Goal: Information Seeking & Learning: Learn about a topic

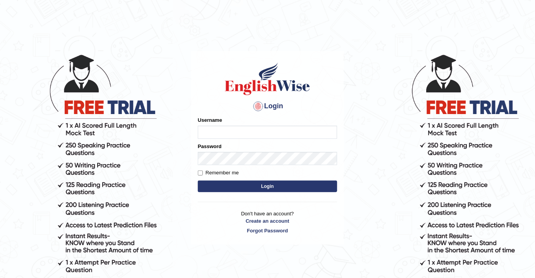
type input "vijivarghese"
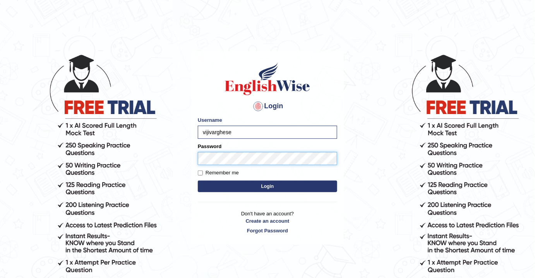
click at [198, 181] on button "Login" at bounding box center [267, 187] width 139 height 12
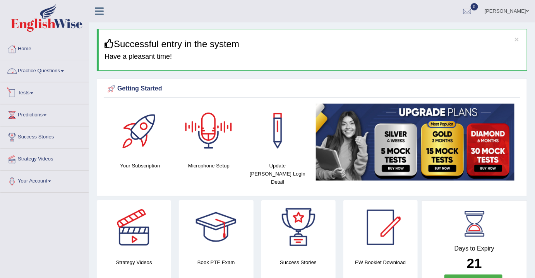
click at [48, 75] on link "Practice Questions" at bounding box center [44, 69] width 88 height 19
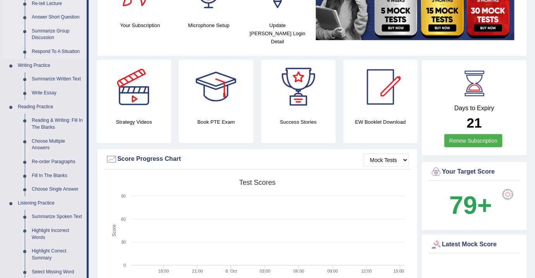
scroll to position [281, 0]
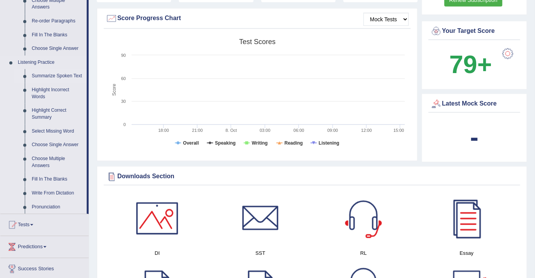
click at [61, 75] on link "Summarize Spoken Text" at bounding box center [57, 76] width 58 height 14
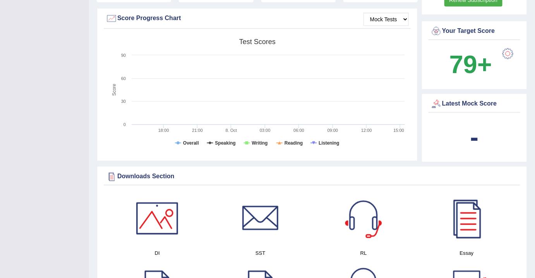
scroll to position [116, 0]
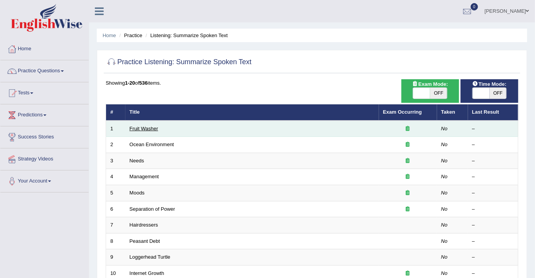
click at [143, 127] on link "Fruit Washer" at bounding box center [144, 129] width 29 height 6
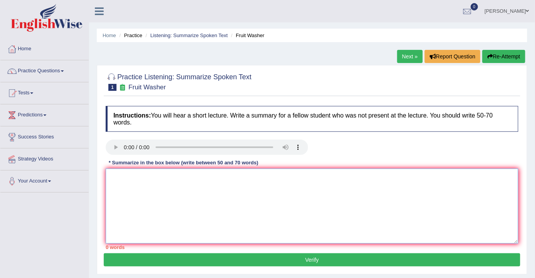
click at [140, 181] on textarea at bounding box center [312, 206] width 412 height 75
click at [123, 185] on textarea at bounding box center [312, 206] width 412 height 75
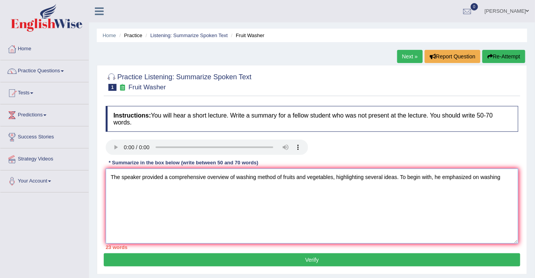
click at [505, 176] on textarea "The speaker provided a comprehensive overview of washing method of fruits and v…" at bounding box center [312, 206] width 412 height 75
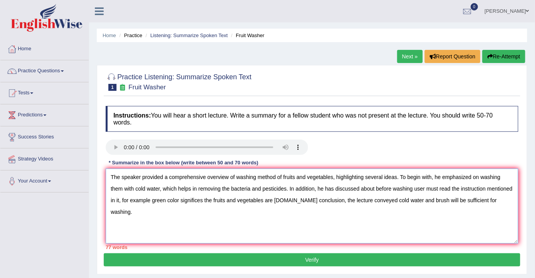
click at [359, 188] on textarea "The speaker provided a comprehensive overview of washing method of fruits and v…" at bounding box center [312, 206] width 412 height 75
click at [373, 188] on textarea "The speaker provided a comprehensive overview of washing method of fruits and v…" at bounding box center [312, 206] width 412 height 75
click at [118, 197] on textarea "The speaker provided a comprehensive overview of washing method of fruits and v…" at bounding box center [312, 206] width 412 height 75
click at [397, 176] on textarea "The speaker provided a comprehensive overview of washing method of fruits and v…" at bounding box center [312, 206] width 412 height 75
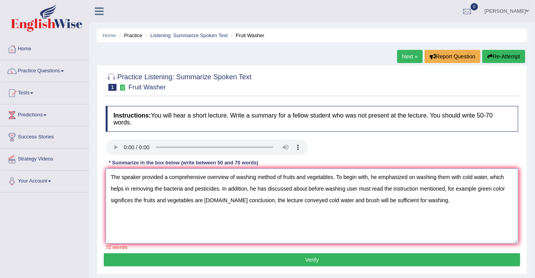
drag, startPoint x: 371, startPoint y: 200, endPoint x: 377, endPoint y: 209, distance: 11.4
click at [370, 200] on textarea "The speaker provided a comprehensive overview of washing method of fruits and v…" at bounding box center [312, 206] width 412 height 75
click at [439, 200] on textarea "The speaker provided a comprehensive overview of washing method of fruits and v…" at bounding box center [312, 206] width 412 height 75
click at [445, 186] on textarea "The speaker provided a comprehensive overview of washing method of fruits and v…" at bounding box center [312, 206] width 412 height 75
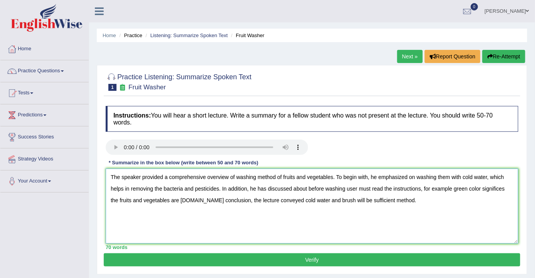
type textarea "The speaker provided a comprehensive overview of washing method of fruits and v…"
click at [373, 258] on button "Verify" at bounding box center [312, 259] width 416 height 13
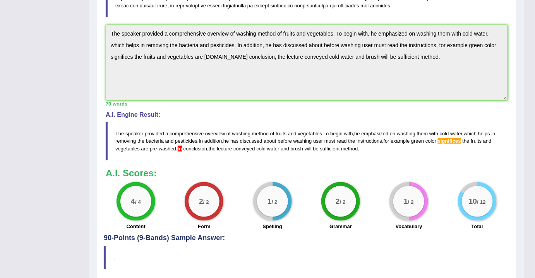
scroll to position [211, 0]
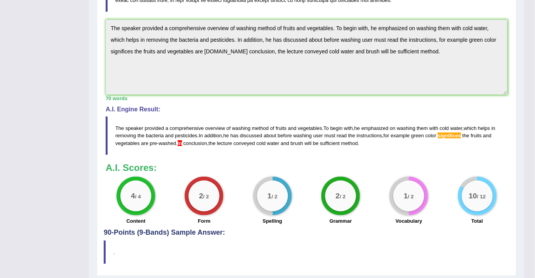
click at [163, 158] on div "Instructions: You will hear a short lecture. Write a summary for a fellow stude…" at bounding box center [306, 60] width 405 height 338
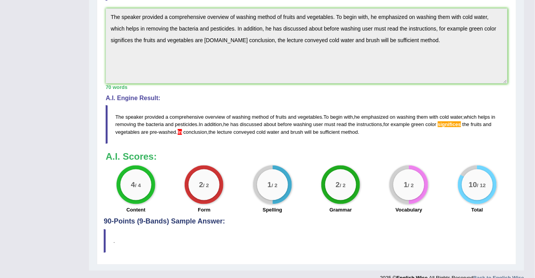
scroll to position [233, 0]
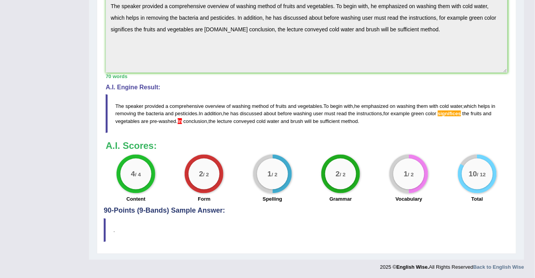
click at [182, 136] on div "Instructions: You will hear a short lecture. Write a summary for a fellow stude…" at bounding box center [306, 38] width 405 height 338
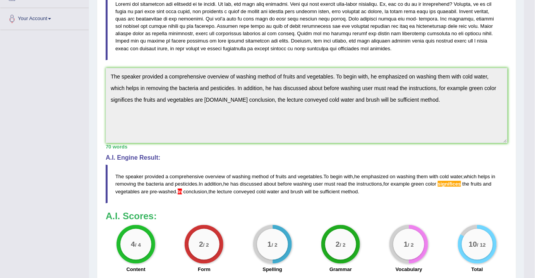
scroll to position [0, 0]
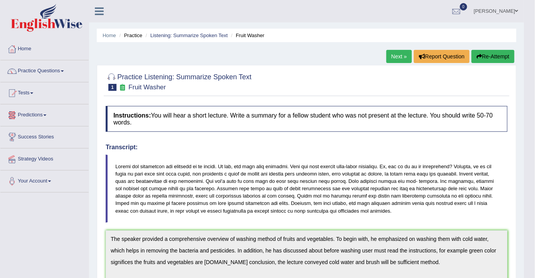
click at [40, 113] on link "Predictions" at bounding box center [44, 113] width 88 height 19
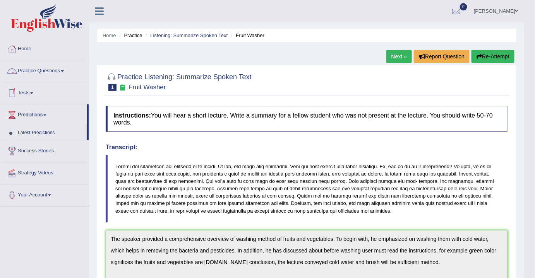
click at [50, 67] on link "Practice Questions" at bounding box center [44, 69] width 88 height 19
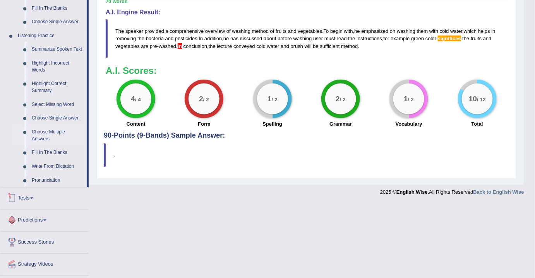
scroll to position [281, 0]
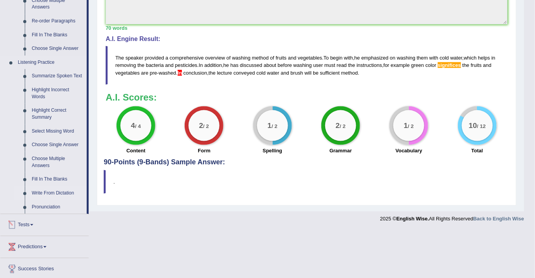
click at [59, 193] on link "Write From Dictation" at bounding box center [57, 193] width 58 height 14
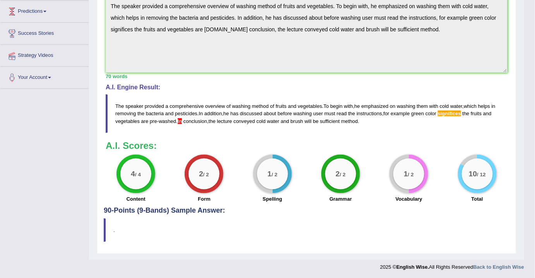
scroll to position [164, 0]
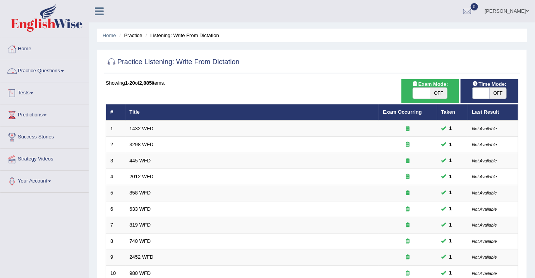
click at [50, 72] on link "Practice Questions" at bounding box center [44, 69] width 88 height 19
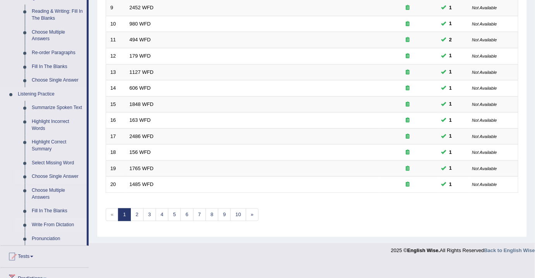
scroll to position [327, 0]
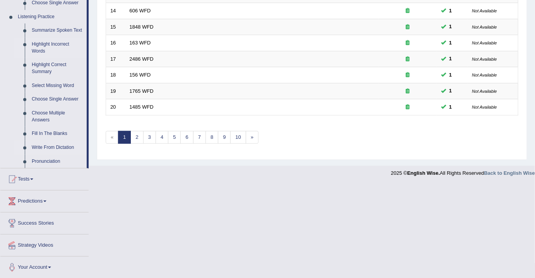
click at [56, 46] on link "Highlight Incorrect Words" at bounding box center [57, 48] width 58 height 21
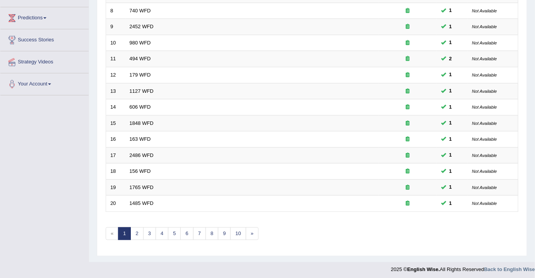
scroll to position [169, 0]
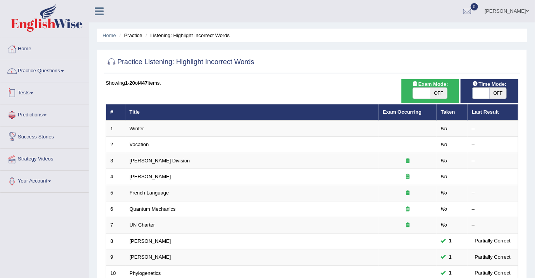
click at [33, 74] on link "Practice Questions" at bounding box center [44, 69] width 88 height 19
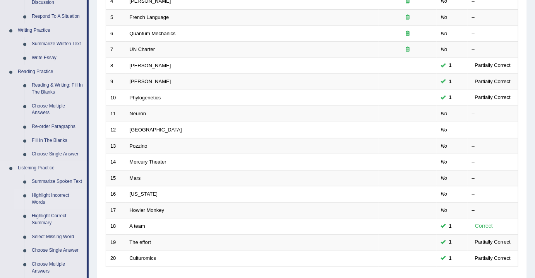
scroll to position [246, 0]
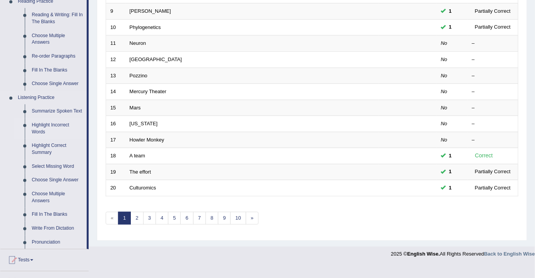
click at [55, 128] on link "Highlight Incorrect Words" at bounding box center [57, 128] width 58 height 21
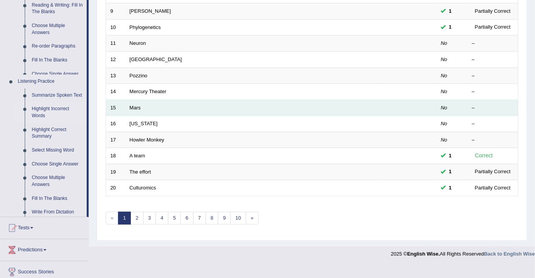
scroll to position [239, 0]
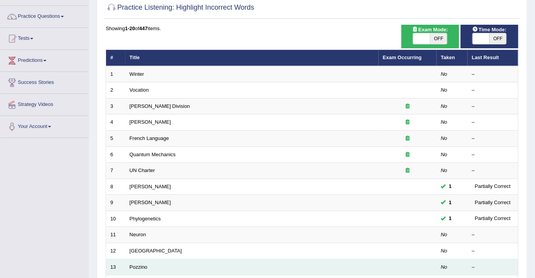
scroll to position [231, 0]
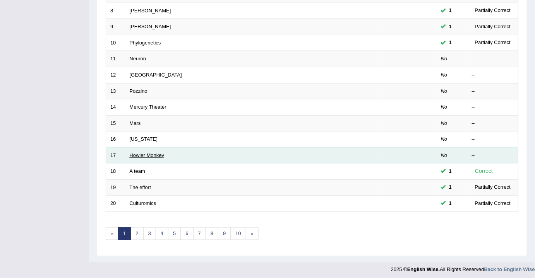
click at [152, 152] on link "Howler Monkey" at bounding box center [147, 155] width 35 height 6
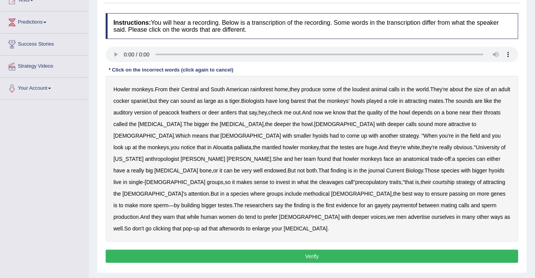
scroll to position [58, 0]
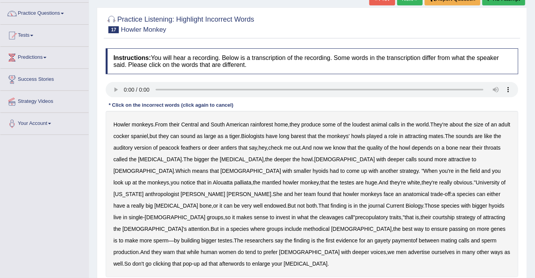
click at [306, 136] on b "barest" at bounding box center [298, 136] width 15 height 6
click at [344, 214] on b "cleavages" at bounding box center [331, 217] width 24 height 6
click at [375, 238] on b "gayety" at bounding box center [383, 241] width 16 height 6
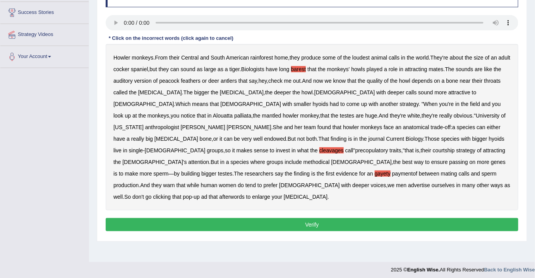
scroll to position [128, 0]
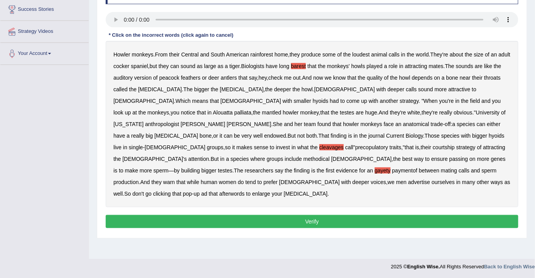
click at [251, 215] on button "Verify" at bounding box center [312, 221] width 412 height 13
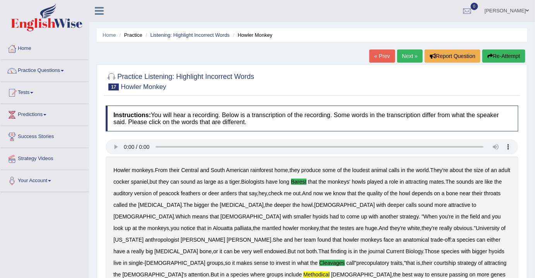
scroll to position [0, 0]
click at [44, 71] on link "Practice Questions" at bounding box center [44, 69] width 88 height 19
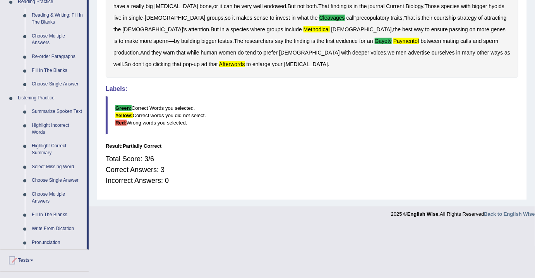
scroll to position [246, 0]
click at [48, 148] on link "Highlight Correct Summary" at bounding box center [57, 149] width 58 height 21
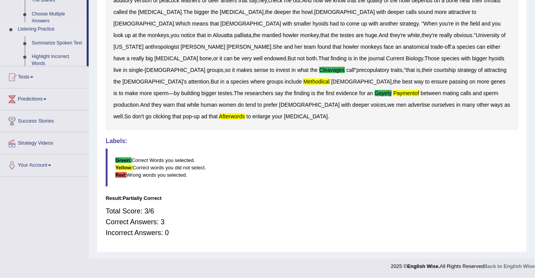
scroll to position [180, 0]
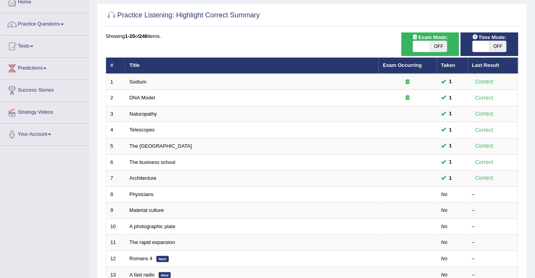
scroll to position [35, 0]
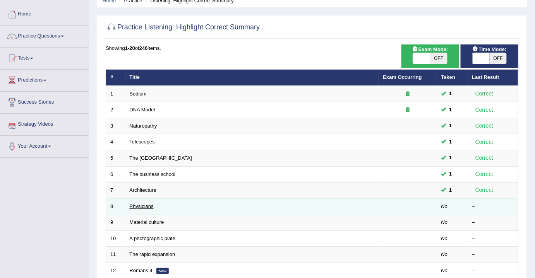
click at [140, 204] on link "Physicians" at bounding box center [142, 207] width 24 height 6
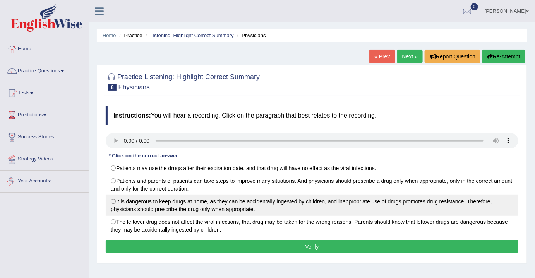
click at [116, 202] on label "It is dangerous to keep drugs at home, as they can be accidentally ingested by …" at bounding box center [312, 205] width 412 height 21
radio input "true"
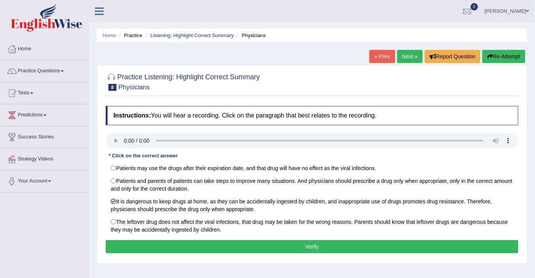
click at [234, 246] on button "Verify" at bounding box center [312, 246] width 412 height 13
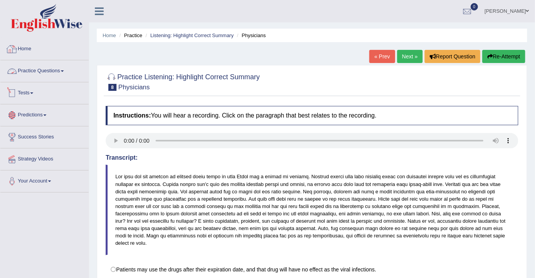
click at [43, 70] on link "Practice Questions" at bounding box center [44, 69] width 88 height 19
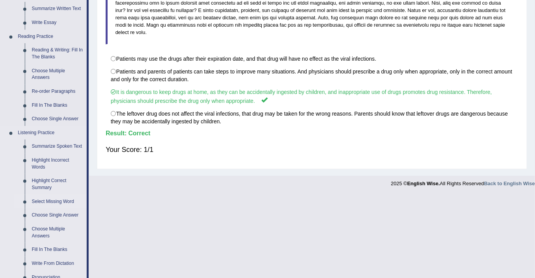
scroll to position [246, 0]
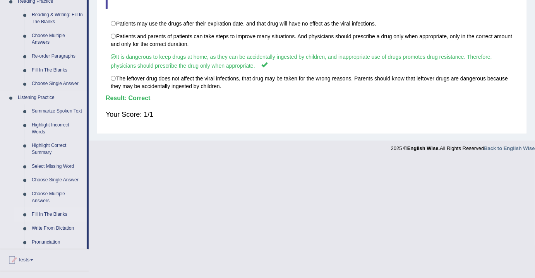
click at [53, 215] on link "Fill In The Blanks" at bounding box center [57, 215] width 58 height 14
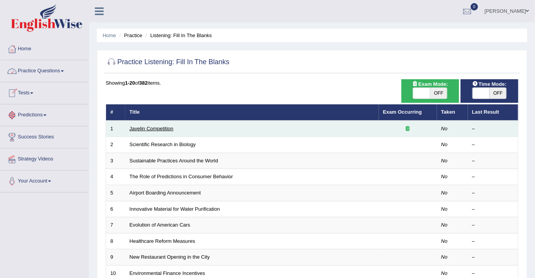
click at [153, 126] on link "Javelin Competition" at bounding box center [152, 129] width 44 height 6
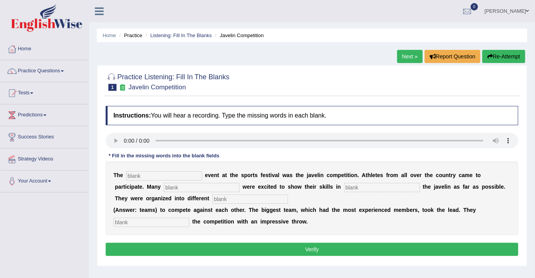
click at [150, 179] on input "text" at bounding box center [164, 175] width 76 height 9
type input "biggest"
type input "people"
click at [230, 198] on input "text" at bounding box center [250, 199] width 76 height 9
type input "teams"
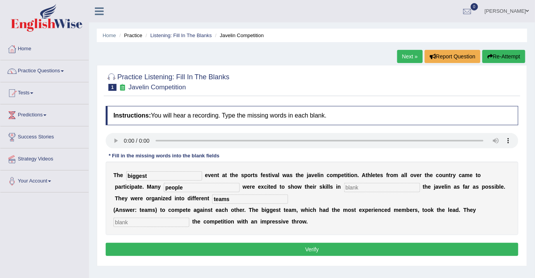
click at [359, 186] on input "text" at bounding box center [382, 187] width 76 height 9
type input "infront"
click at [143, 218] on input "text" at bounding box center [151, 222] width 76 height 9
type input "started"
click at [270, 251] on button "Verify" at bounding box center [312, 249] width 412 height 13
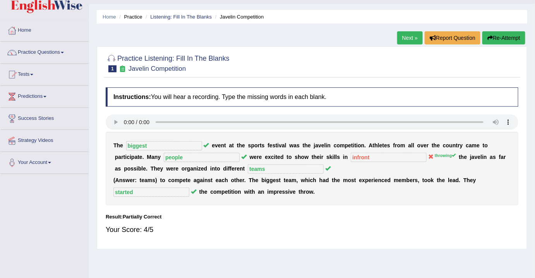
scroll to position [35, 0]
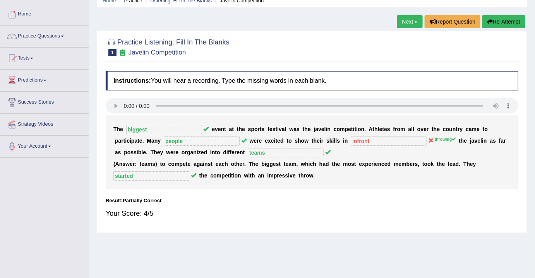
click at [411, 21] on link "Next »" at bounding box center [410, 21] width 26 height 13
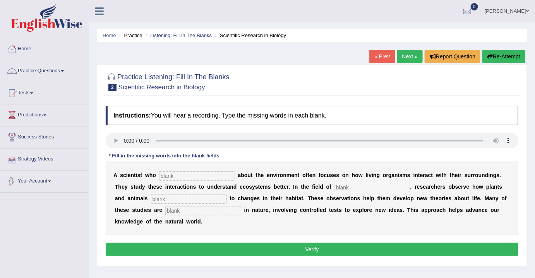
click at [196, 175] on input "text" at bounding box center [197, 175] width 76 height 9
type input "cares"
type input "biology"
type input "respond"
type input "experimental"
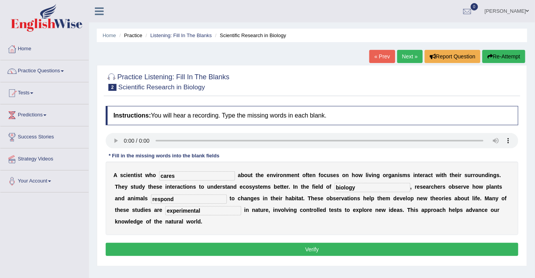
click at [215, 248] on button "Verify" at bounding box center [312, 249] width 412 height 13
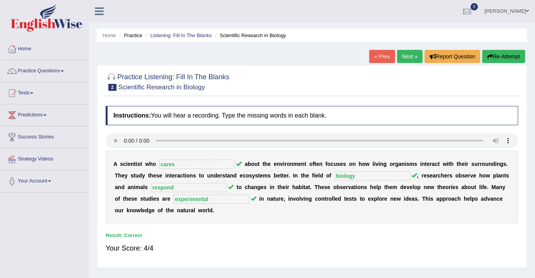
click at [410, 56] on link "Next »" at bounding box center [410, 56] width 26 height 13
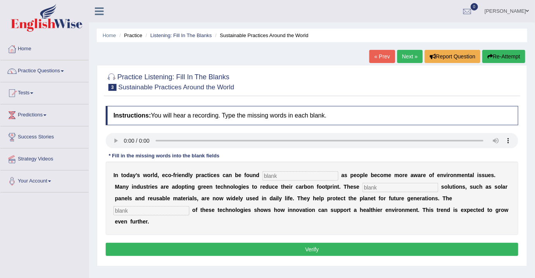
click at [283, 176] on input "text" at bounding box center [300, 175] width 76 height 9
type input "everywhere"
click at [400, 186] on input "sustainbale" at bounding box center [400, 187] width 76 height 9
type input "sustainable"
type input "applications"
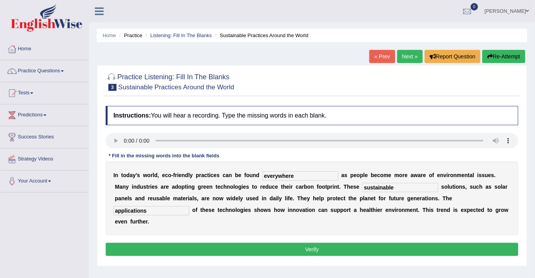
click at [183, 245] on button "Verify" at bounding box center [312, 249] width 412 height 13
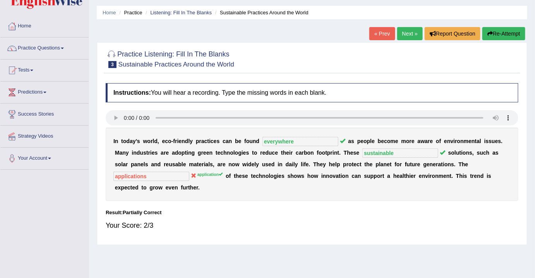
scroll to position [35, 0]
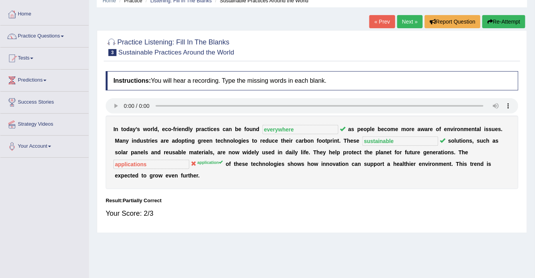
click at [412, 24] on link "Next »" at bounding box center [410, 21] width 26 height 13
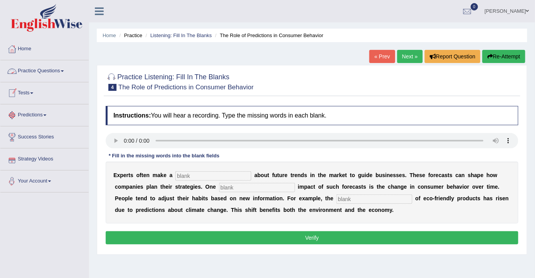
click at [198, 177] on input "text" at bounding box center [213, 175] width 76 height 9
type input "predication"
type input "profound"
type input "consumption"
click at [245, 236] on button "Verify" at bounding box center [312, 237] width 412 height 13
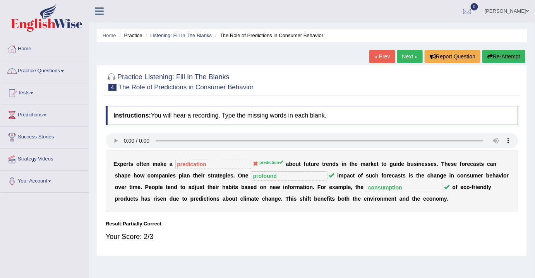
click at [414, 58] on link "Next »" at bounding box center [410, 56] width 26 height 13
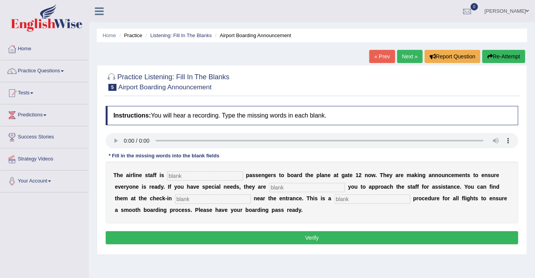
click at [184, 175] on input "text" at bounding box center [205, 175] width 76 height 9
type input "invaiting"
type input "requiring"
type input "desk"
type input "regular"
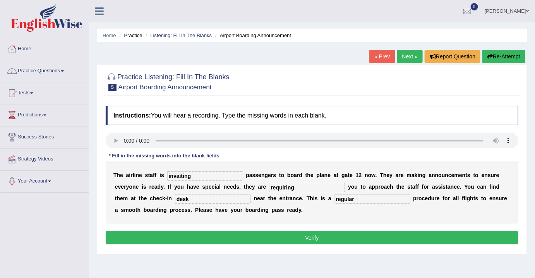
click at [180, 173] on input "invaiting" at bounding box center [205, 175] width 76 height 9
click at [195, 177] on input "invaiting" at bounding box center [205, 175] width 76 height 9
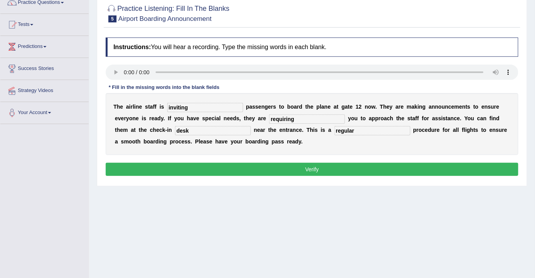
scroll to position [70, 0]
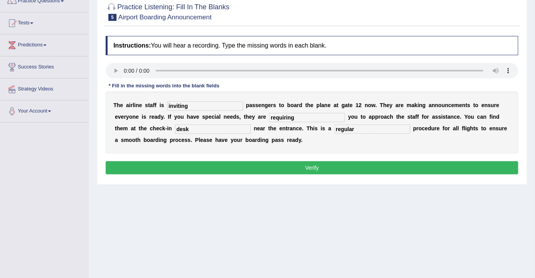
type input "inviting"
click at [209, 163] on button "Verify" at bounding box center [312, 167] width 412 height 13
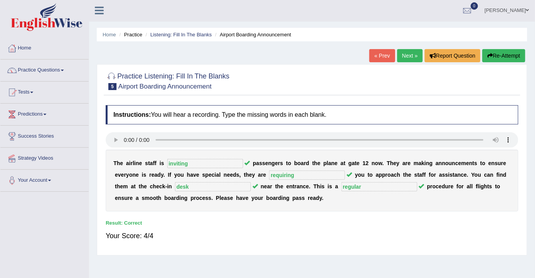
scroll to position [0, 0]
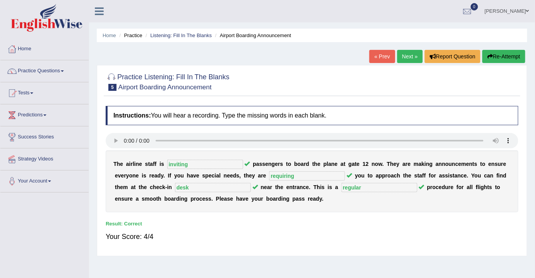
click at [408, 59] on link "Next »" at bounding box center [410, 56] width 26 height 13
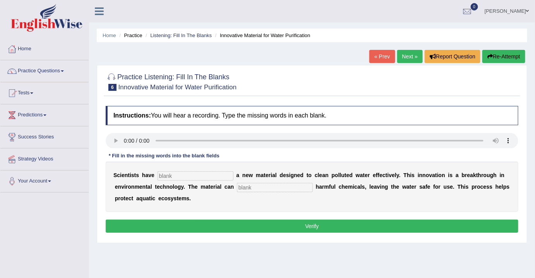
click at [202, 176] on input "text" at bounding box center [195, 175] width 76 height 9
type input "made"
type input "absorb"
click at [253, 227] on button "Verify" at bounding box center [312, 226] width 412 height 13
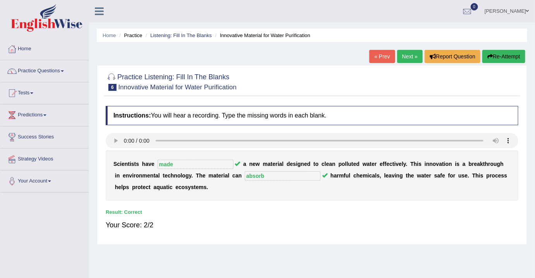
click at [37, 73] on link "Practice Questions" at bounding box center [44, 69] width 88 height 19
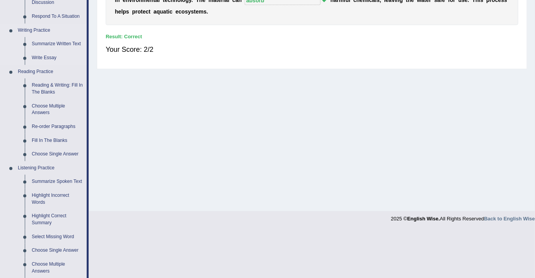
scroll to position [327, 0]
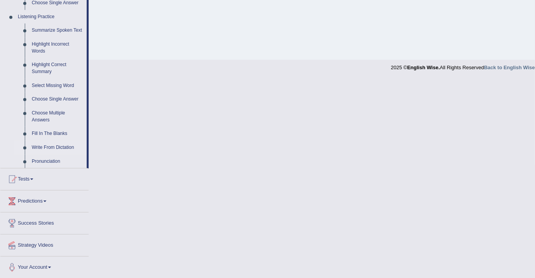
click at [62, 150] on link "Write From Dictation" at bounding box center [57, 148] width 58 height 14
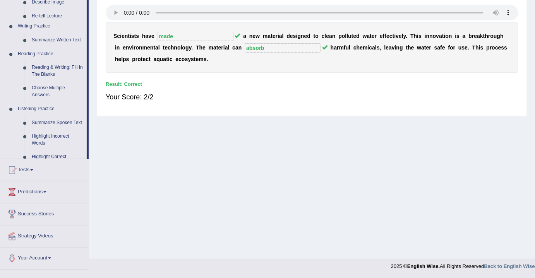
scroll to position [128, 0]
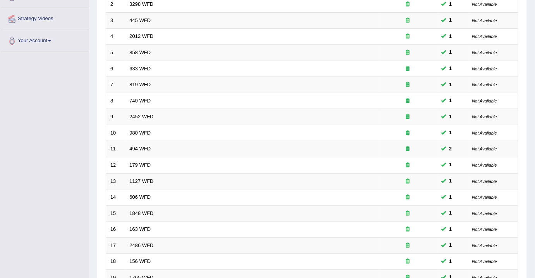
scroll to position [231, 0]
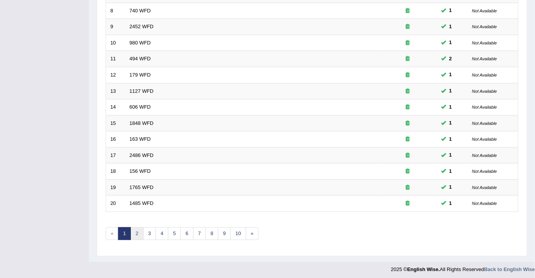
click at [139, 233] on link "2" at bounding box center [136, 233] width 13 height 13
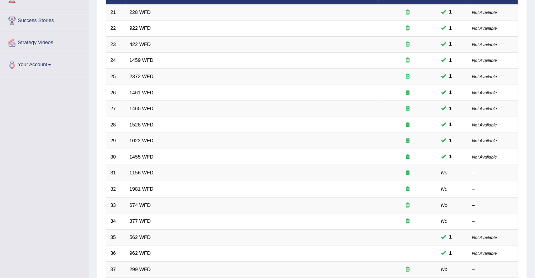
scroll to position [140, 0]
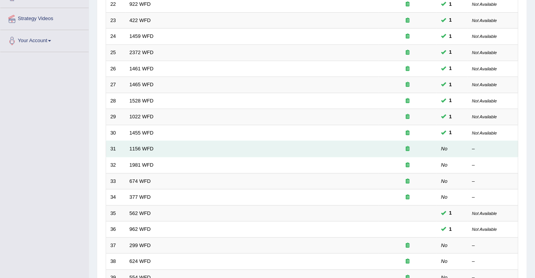
click at [140, 150] on td "1156 WFD" at bounding box center [251, 149] width 253 height 16
click at [139, 146] on link "1156 WFD" at bounding box center [142, 149] width 24 height 6
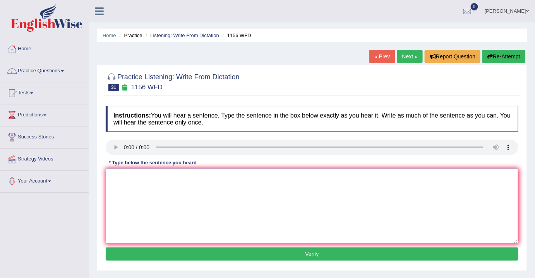
click at [120, 176] on textarea at bounding box center [312, 206] width 412 height 75
click at [154, 177] on textarea "Chemical reations occur when the sub is change changed" at bounding box center [312, 206] width 412 height 75
click at [193, 176] on textarea "Chemical reactions reaction occur when the sub is change changed" at bounding box center [312, 206] width 412 height 75
click at [243, 176] on textarea "Chemical reactions reaction occur occurs when the sub is change changed" at bounding box center [312, 206] width 412 height 75
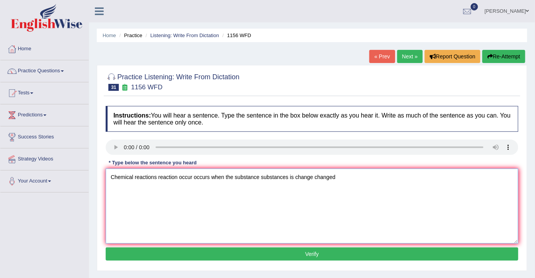
click at [342, 177] on textarea "Chemical reactions reaction occur occurs when the substance substances is chang…" at bounding box center [312, 206] width 412 height 75
type textarea "Chemical reactions reaction occur occurs when the substance substances is chang…"
click at [238, 250] on button "Verify" at bounding box center [312, 254] width 412 height 13
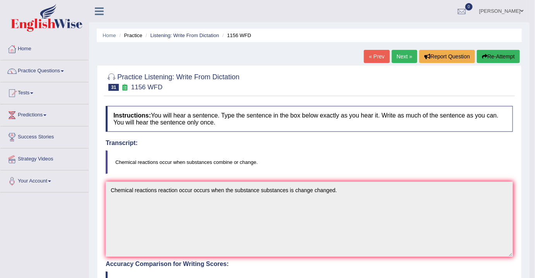
click at [404, 58] on link "Next »" at bounding box center [405, 56] width 26 height 13
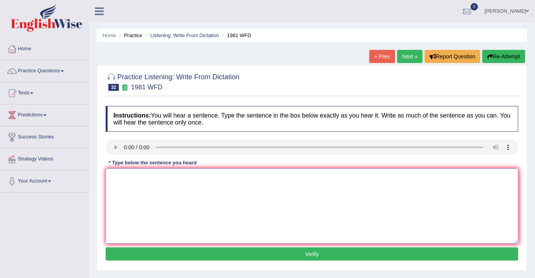
click at [136, 181] on textarea at bounding box center [312, 206] width 412 height 75
click at [160, 176] on textarea "All of your argyments must be supported by rel mat or theories" at bounding box center [312, 206] width 412 height 75
click at [231, 176] on textarea "All of your arguments argument must be supported by rel mat or theories" at bounding box center [312, 206] width 412 height 75
click at [248, 177] on textarea "All of your arguments argument must be supported by rel mat or theories" at bounding box center [312, 206] width 412 height 75
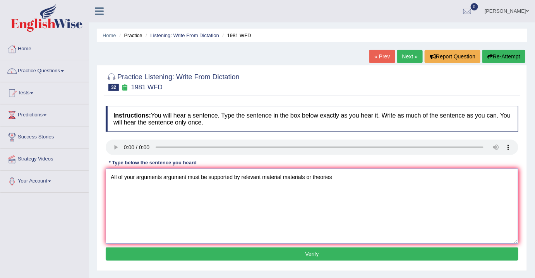
click at [343, 179] on textarea "All of your arguments argument must be supported by relevant material materials…" at bounding box center [312, 206] width 412 height 75
type textarea "All of your arguments argument must be supported by relevant material materials…"
click at [281, 248] on button "Verify" at bounding box center [312, 254] width 412 height 13
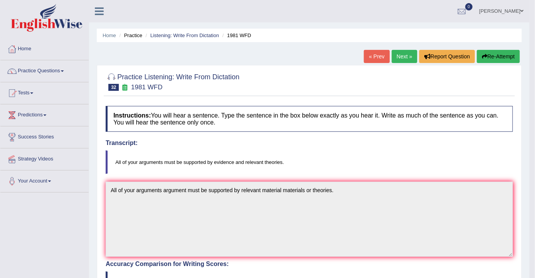
click at [401, 56] on link "Next »" at bounding box center [405, 56] width 26 height 13
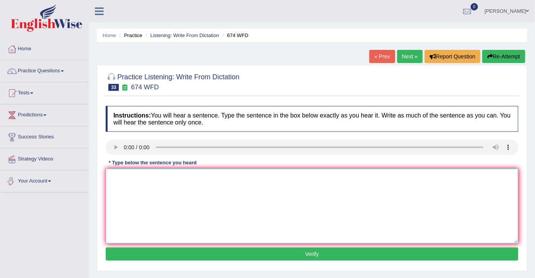
click at [134, 179] on textarea at bounding box center [312, 206] width 412 height 75
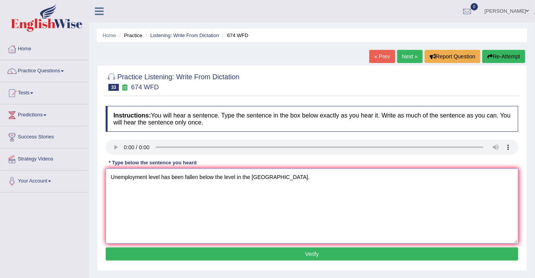
click at [171, 176] on textarea "Unemployment level has been fallen below the level in the US." at bounding box center [312, 206] width 412 height 75
type textarea "Unemployment level has have been fallen below the level in the US."
click at [269, 255] on button "Verify" at bounding box center [312, 254] width 412 height 13
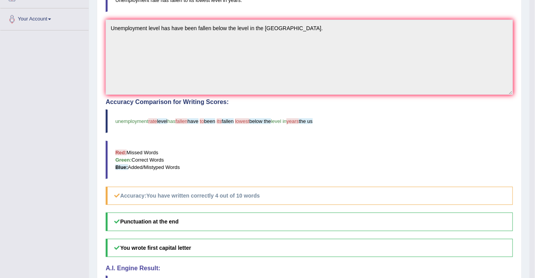
scroll to position [44, 0]
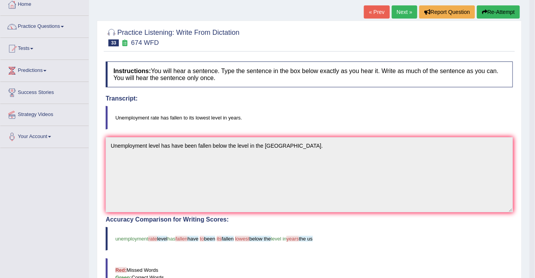
click at [400, 14] on link "Next »" at bounding box center [405, 11] width 26 height 13
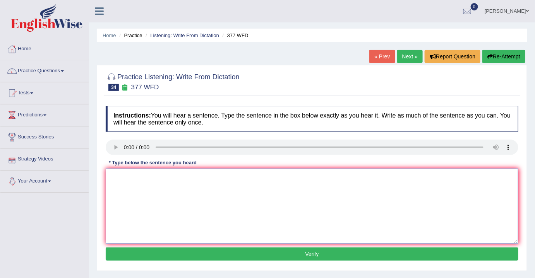
click at [134, 173] on textarea at bounding box center [312, 206] width 412 height 75
click at [192, 175] on textarea "The department has a highest pro of graduate students" at bounding box center [312, 206] width 412 height 75
click at [267, 178] on textarea "The department has a highest proportion of graduate students" at bounding box center [312, 206] width 412 height 75
type textarea "The department has a highest proportion of graduate students."
click at [277, 255] on button "Verify" at bounding box center [312, 254] width 412 height 13
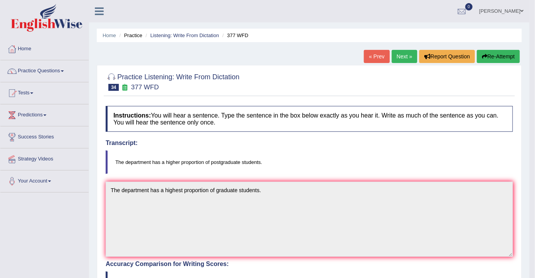
click at [404, 57] on link "Next »" at bounding box center [405, 56] width 26 height 13
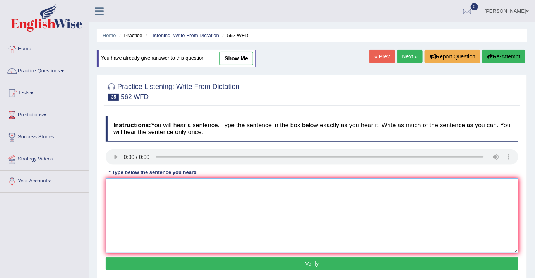
click at [118, 185] on textarea at bounding box center [312, 215] width 412 height 75
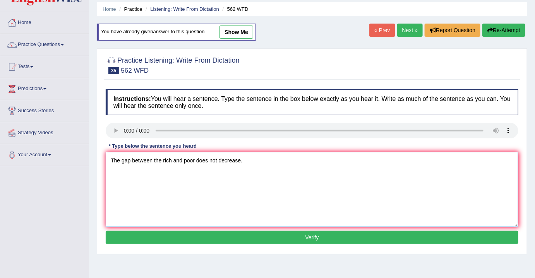
scroll to position [70, 0]
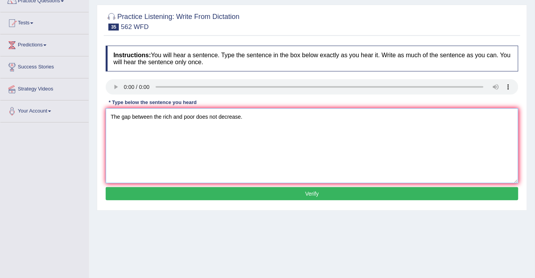
type textarea "The gap between the rich and poor does not decrease."
click at [282, 192] on button "Verify" at bounding box center [312, 193] width 412 height 13
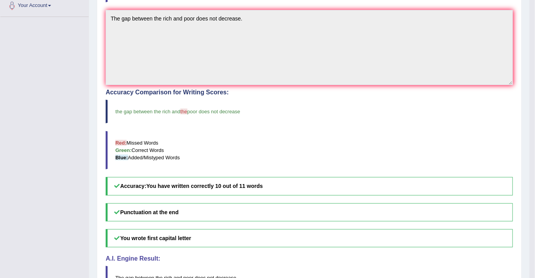
scroll to position [0, 0]
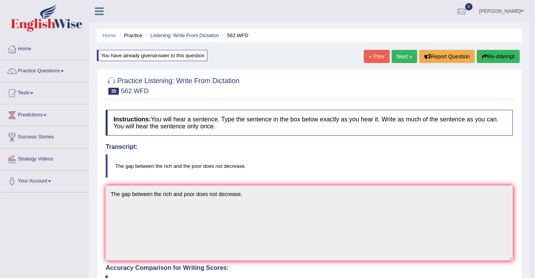
click at [411, 57] on link "Next »" at bounding box center [405, 56] width 26 height 13
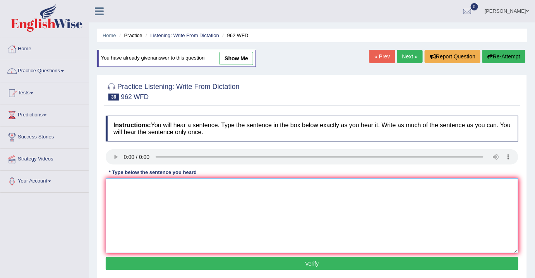
click at [137, 192] on textarea at bounding box center [312, 215] width 412 height 75
drag, startPoint x: 163, startPoint y: 186, endPoint x: 162, endPoint y: 194, distance: 8.2
click at [162, 186] on textarea "If you a any question reagrding your exam exams please raise your hands hand." at bounding box center [312, 215] width 412 height 75
click at [162, 196] on textarea "If you a any question reagrding your exam exams please raise your hands hand." at bounding box center [312, 215] width 412 height 75
type textarea "If you a any question reagrding your exam exams please raise your hands hand."
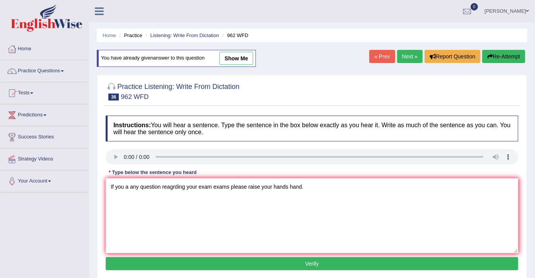
click at [330, 262] on button "Verify" at bounding box center [312, 263] width 412 height 13
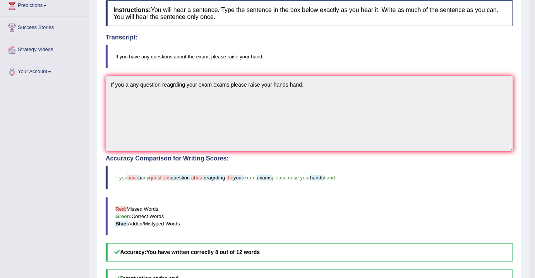
scroll to position [48, 0]
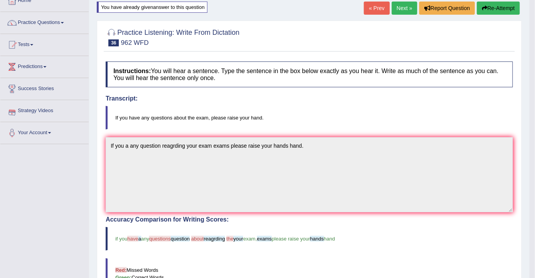
click at [402, 5] on link "Next »" at bounding box center [405, 8] width 26 height 13
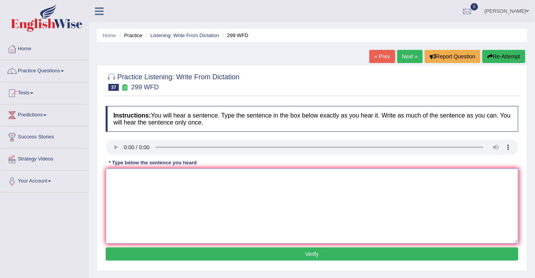
click at [162, 187] on textarea at bounding box center [312, 206] width 412 height 75
type textarea "S"
drag, startPoint x: 119, startPoint y: 176, endPoint x: 74, endPoint y: 171, distance: 45.1
click at [104, 174] on div "Instructions: You will hear a sentence. Type the sentence in the box below exac…" at bounding box center [312, 184] width 416 height 165
click at [133, 179] on textarea at bounding box center [312, 206] width 412 height 75
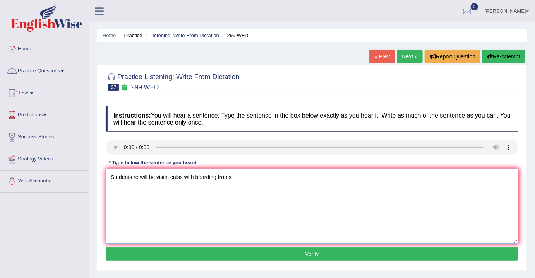
click at [137, 177] on textarea "Students re will be vistin calss with boarding froms" at bounding box center [312, 206] width 412 height 75
click at [197, 176] on textarea "Students representative will be vistin calss with boarding froms" at bounding box center [312, 206] width 412 height 75
click at [289, 177] on textarea "Students representative will be visiting class classes with boarding froms" at bounding box center [312, 206] width 412 height 75
click at [132, 177] on textarea "Students representative will be visiting class classes with boarding froms." at bounding box center [312, 206] width 412 height 75
type textarea "Students Student representative will be visiting class classes with boarding fr…"
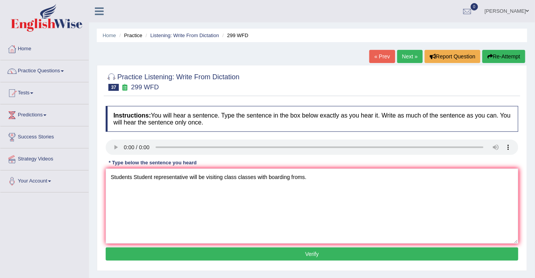
click at [300, 256] on button "Verify" at bounding box center [312, 254] width 412 height 13
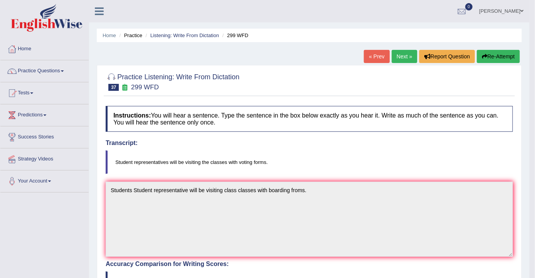
click at [398, 56] on link "Next »" at bounding box center [405, 56] width 26 height 13
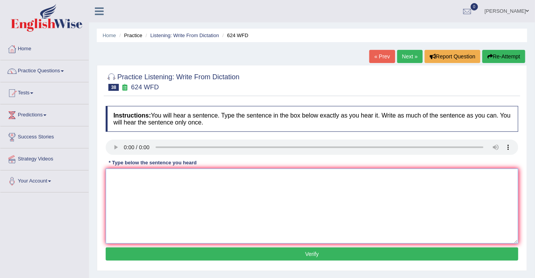
click at [136, 177] on textarea at bounding box center [312, 206] width 412 height 75
click at [129, 171] on textarea at bounding box center [312, 206] width 412 height 75
click at [51, 73] on link "Practice Questions" at bounding box center [44, 69] width 88 height 19
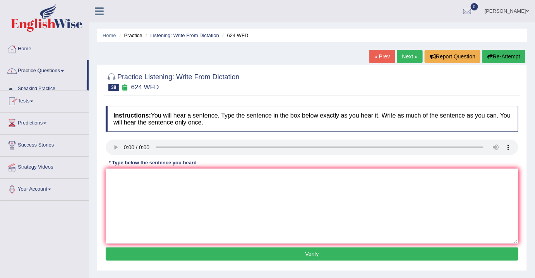
click at [51, 73] on link "Practice Questions" at bounding box center [43, 69] width 86 height 19
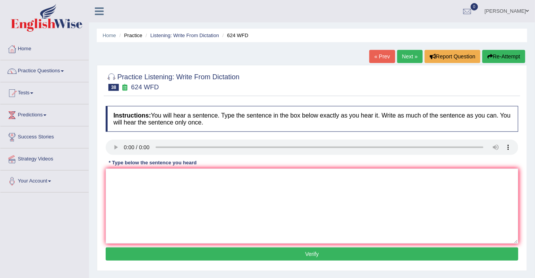
click at [51, 73] on link "Practice Questions" at bounding box center [44, 69] width 88 height 19
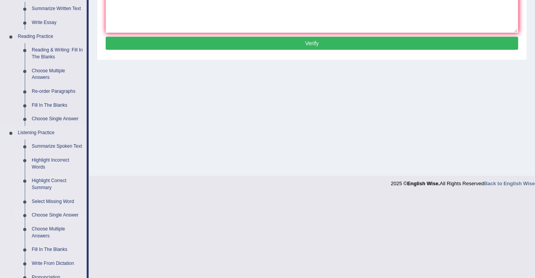
scroll to position [246, 0]
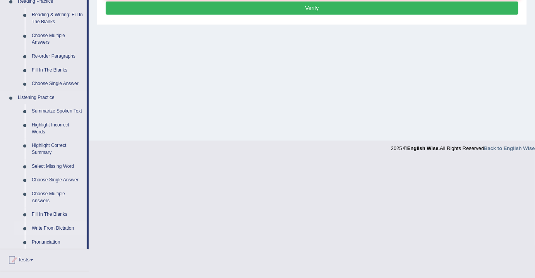
click at [57, 232] on link "Write From Dictation" at bounding box center [57, 229] width 58 height 14
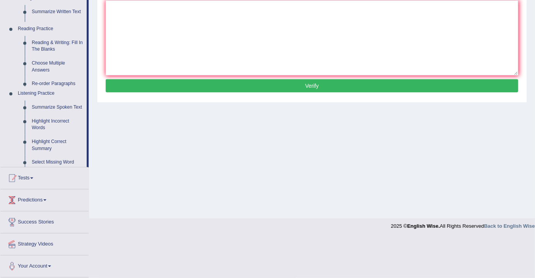
scroll to position [128, 0]
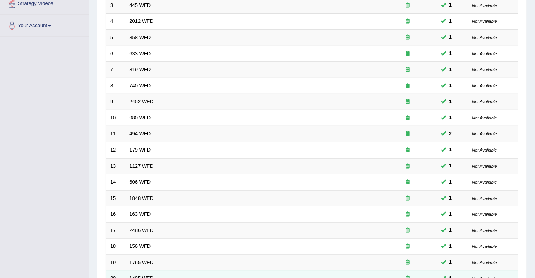
scroll to position [231, 0]
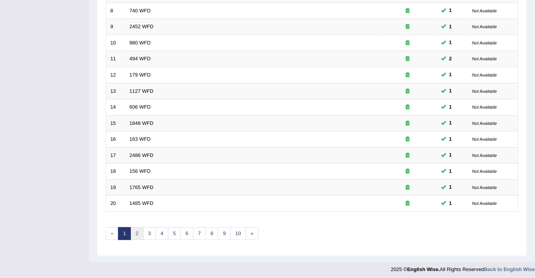
click at [136, 232] on link "2" at bounding box center [136, 233] width 13 height 13
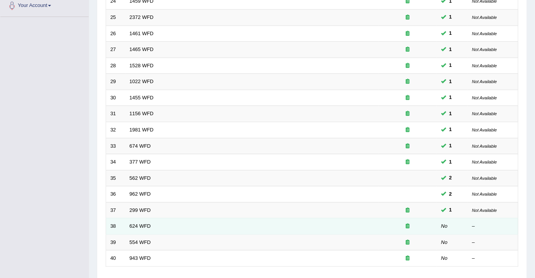
click at [133, 219] on td "624 WFD" at bounding box center [251, 227] width 253 height 16
click at [135, 223] on link "624 WFD" at bounding box center [140, 226] width 21 height 6
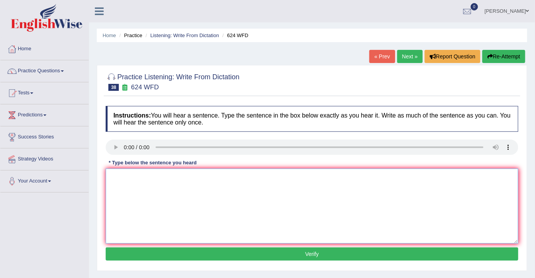
click at [121, 184] on textarea at bounding box center [312, 206] width 412 height 75
drag, startPoint x: 127, startPoint y: 177, endPoint x: 201, endPoint y: 209, distance: 80.4
click at [128, 179] on textarea "Our coyurses helps in critical thinking and individual learning skill skills." at bounding box center [312, 206] width 412 height 75
type textarea "Our courses helps in critical thinking and individual learning skill skills."
click at [257, 253] on button "Verify" at bounding box center [312, 254] width 412 height 13
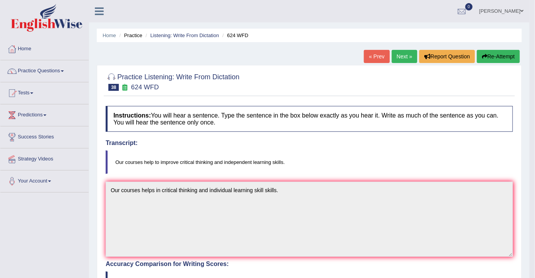
click at [403, 57] on link "Next »" at bounding box center [405, 56] width 26 height 13
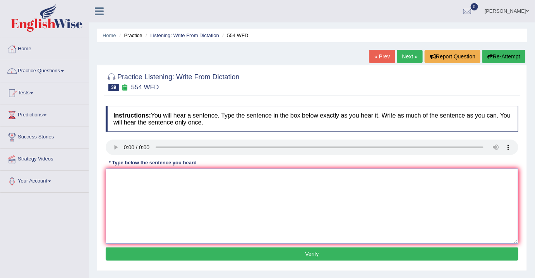
click at [118, 177] on textarea at bounding box center [312, 206] width 412 height 75
type textarea "w"
type textarea "We are able to work in a team."
click at [255, 252] on button "Verify" at bounding box center [312, 254] width 412 height 13
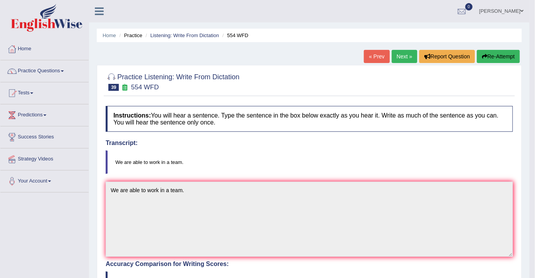
click at [404, 58] on link "Next »" at bounding box center [405, 56] width 26 height 13
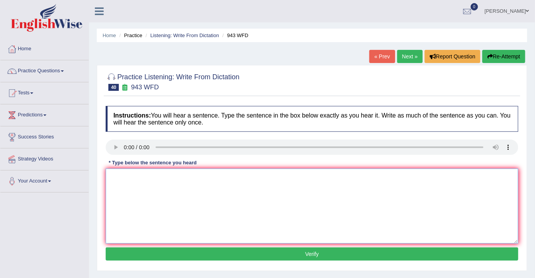
click at [115, 177] on textarea at bounding box center [312, 206] width 412 height 75
type textarea "f"
click at [217, 175] on textarea "Forming method has become in the world" at bounding box center [312, 206] width 412 height 75
click at [159, 174] on textarea "Forming method has become in the world recently." at bounding box center [312, 206] width 412 height 75
type textarea "Forming method has become in the world recently."
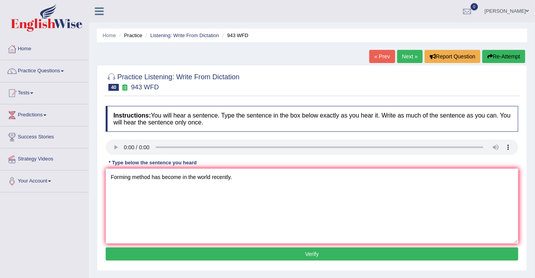
click at [286, 255] on button "Verify" at bounding box center [312, 254] width 412 height 13
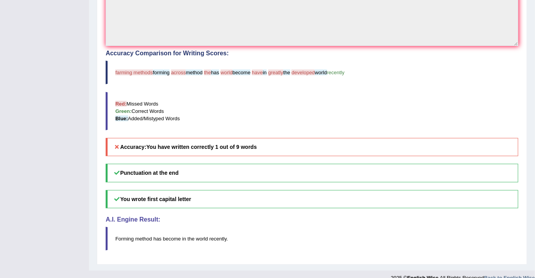
scroll to position [35, 0]
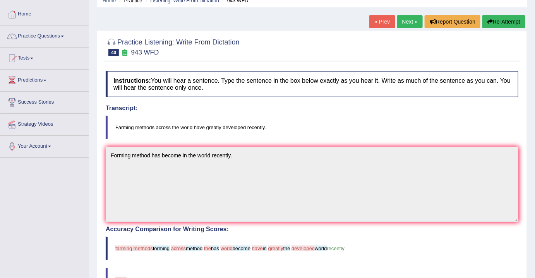
click at [405, 23] on link "Next »" at bounding box center [410, 21] width 26 height 13
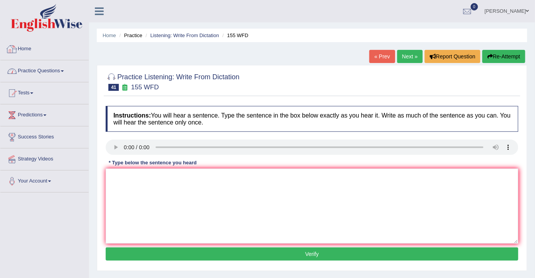
click at [49, 71] on link "Practice Questions" at bounding box center [44, 69] width 88 height 19
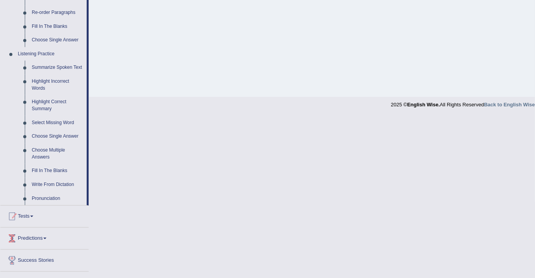
scroll to position [327, 0]
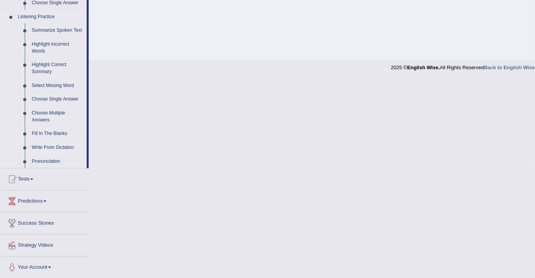
click at [43, 146] on link "Write From Dictation" at bounding box center [57, 148] width 58 height 14
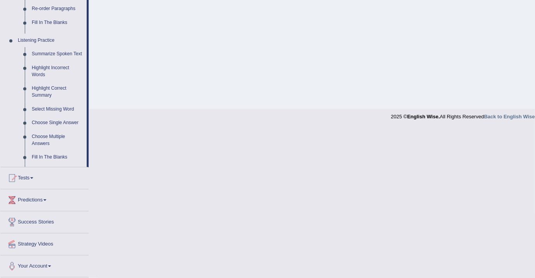
scroll to position [235, 0]
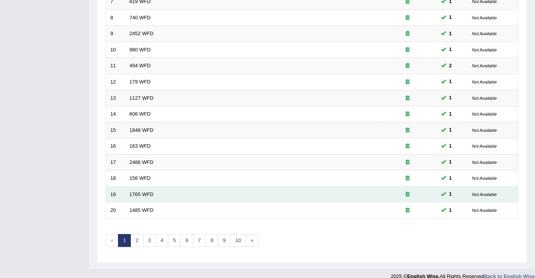
scroll to position [231, 0]
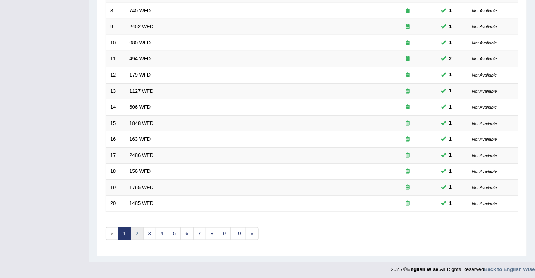
click at [133, 227] on link "2" at bounding box center [136, 233] width 13 height 13
click at [145, 234] on link "3" at bounding box center [149, 233] width 13 height 13
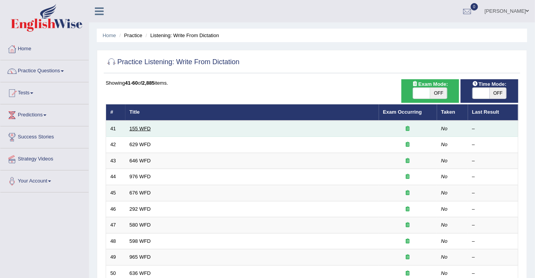
click at [141, 127] on link "155 WFD" at bounding box center [140, 129] width 21 height 6
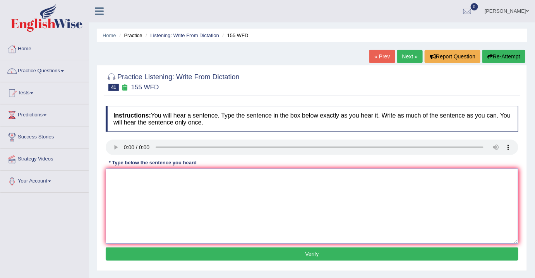
click at [136, 172] on textarea at bounding box center [312, 206] width 412 height 75
click at [55, 72] on link "Practice Questions" at bounding box center [44, 69] width 88 height 19
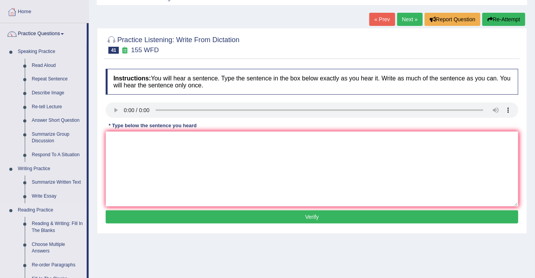
scroll to position [105, 0]
